Goal: Navigation & Orientation: Find specific page/section

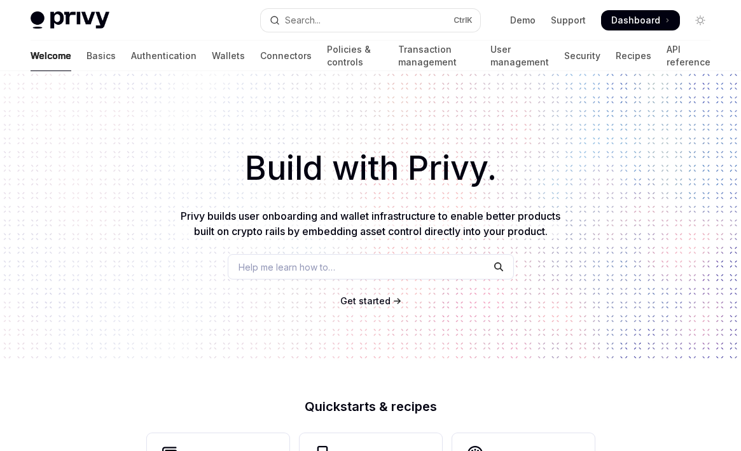
scroll to position [559, 0]
